Goal: Information Seeking & Learning: Learn about a topic

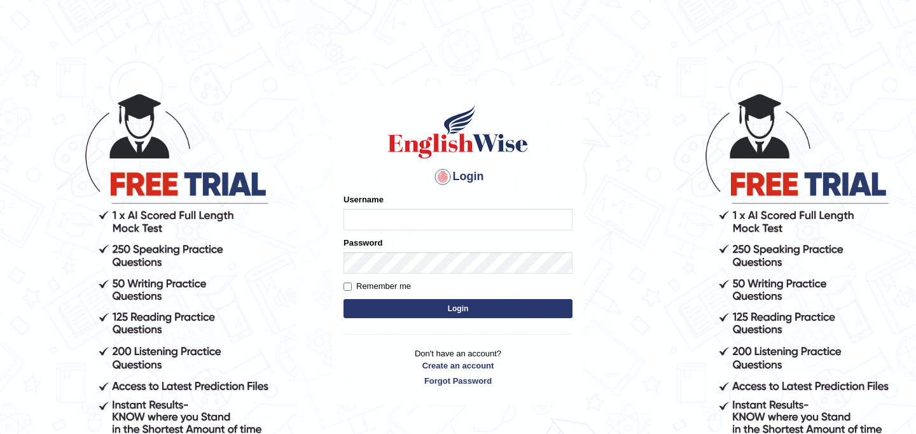
type input "najakter"
click at [436, 312] on button "Login" at bounding box center [457, 308] width 229 height 19
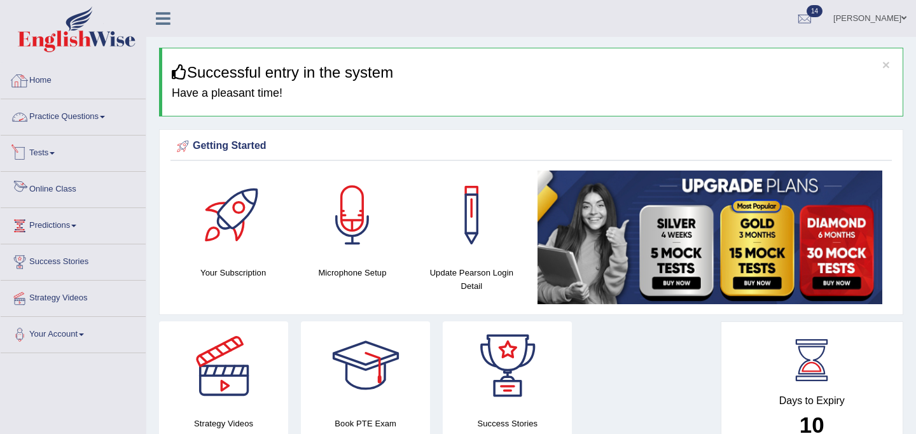
click at [49, 185] on link "Online Class" at bounding box center [73, 188] width 145 height 32
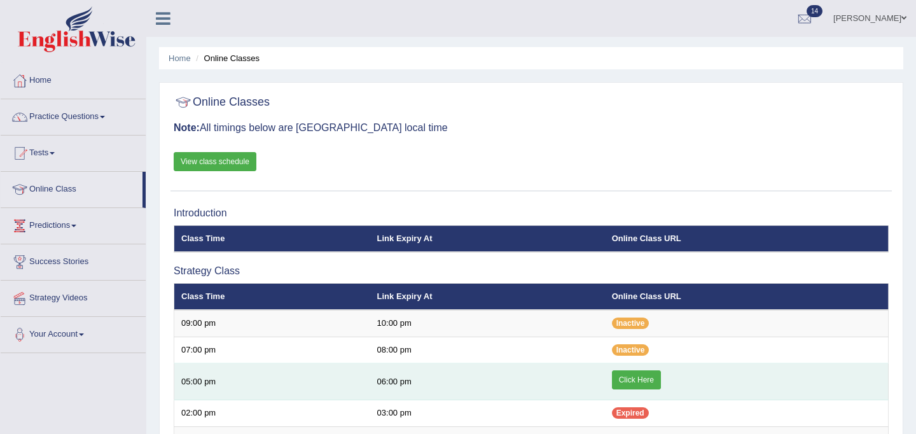
click at [624, 378] on link "Click Here" at bounding box center [636, 379] width 49 height 19
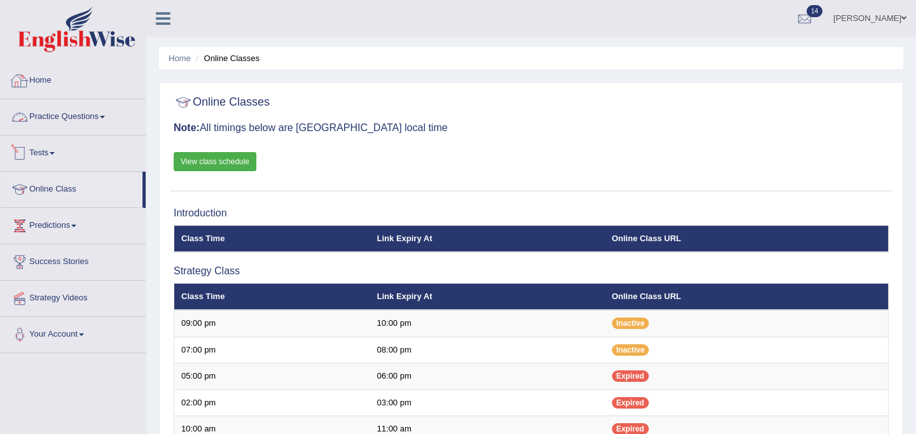
click at [76, 117] on link "Practice Questions" at bounding box center [73, 115] width 145 height 32
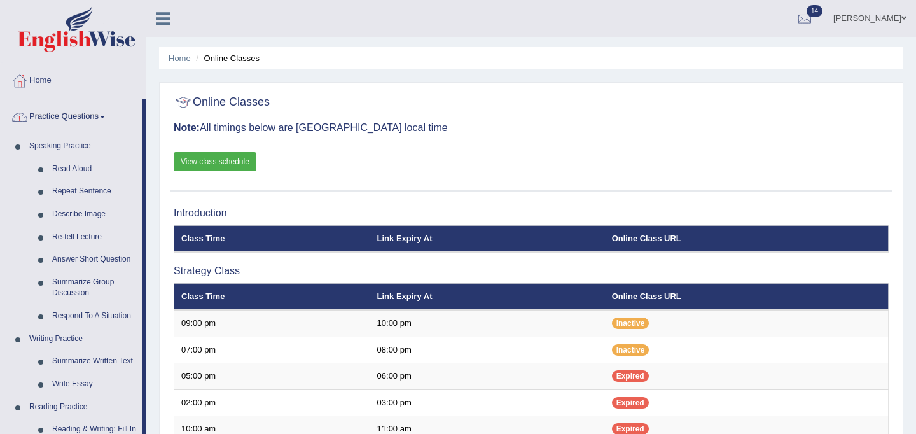
click at [76, 117] on link "Practice Questions" at bounding box center [72, 115] width 142 height 32
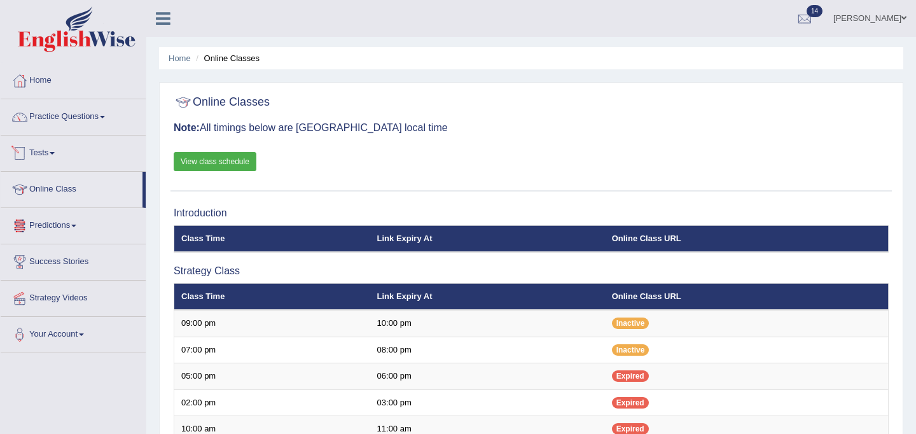
click at [52, 156] on link "Tests" at bounding box center [73, 151] width 145 height 32
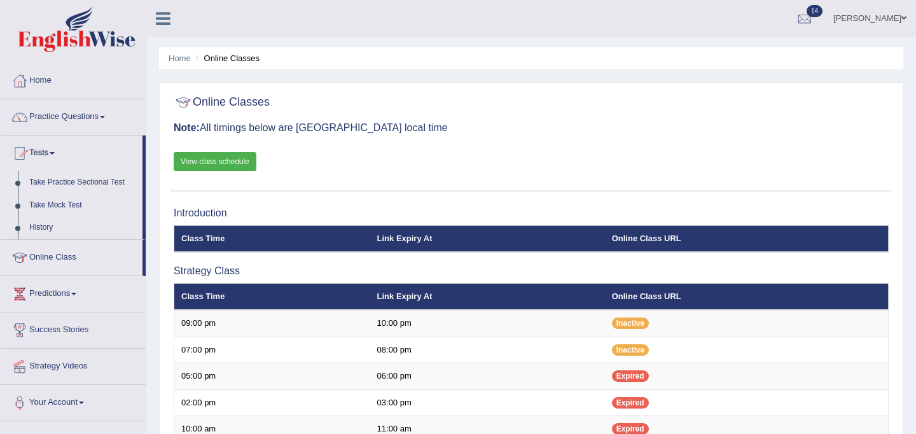
click at [67, 180] on link "Take Practice Sectional Test" at bounding box center [83, 182] width 119 height 23
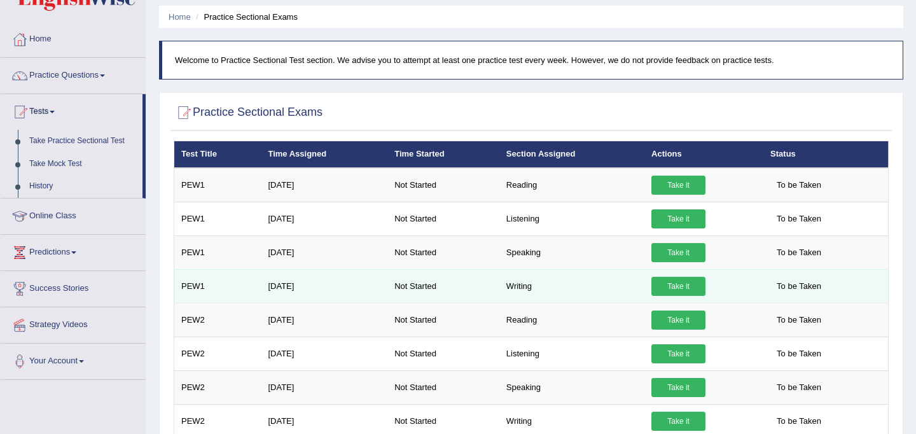
scroll to position [25, 0]
